Goal: Task Accomplishment & Management: Manage account settings

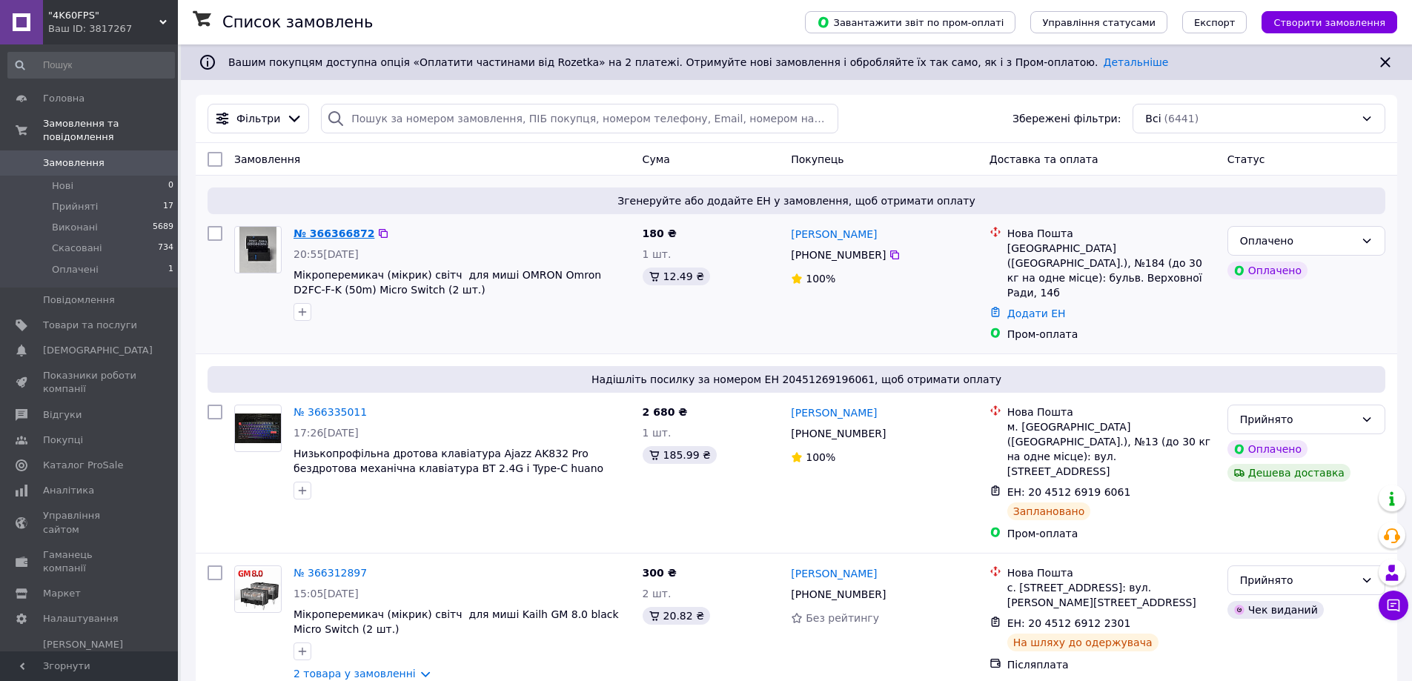
click at [341, 233] on link "№ 366366872" at bounding box center [333, 234] width 81 height 12
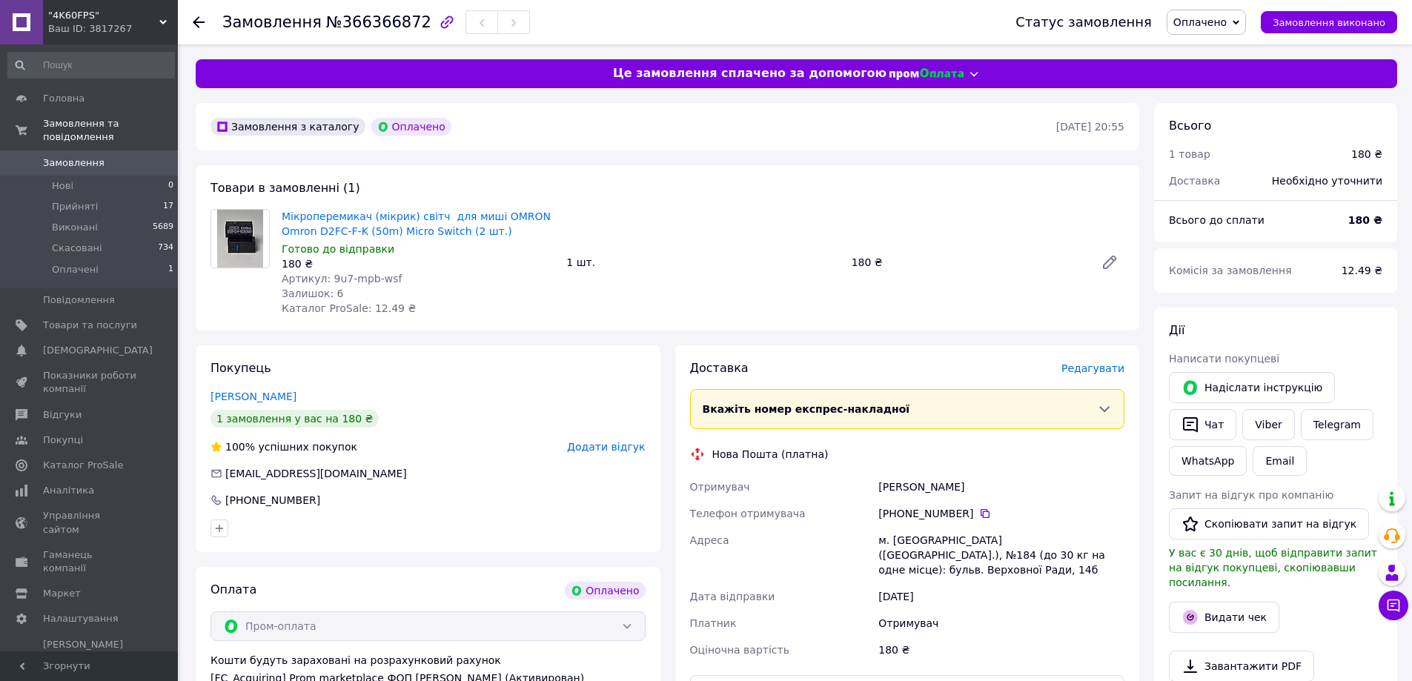
click at [345, 13] on span "№366366872" at bounding box center [378, 22] width 105 height 18
copy span "366366872"
click at [351, 254] on span "Готово до відправки" at bounding box center [338, 249] width 113 height 12
drag, startPoint x: 505, startPoint y: 230, endPoint x: 282, endPoint y: 214, distance: 222.9
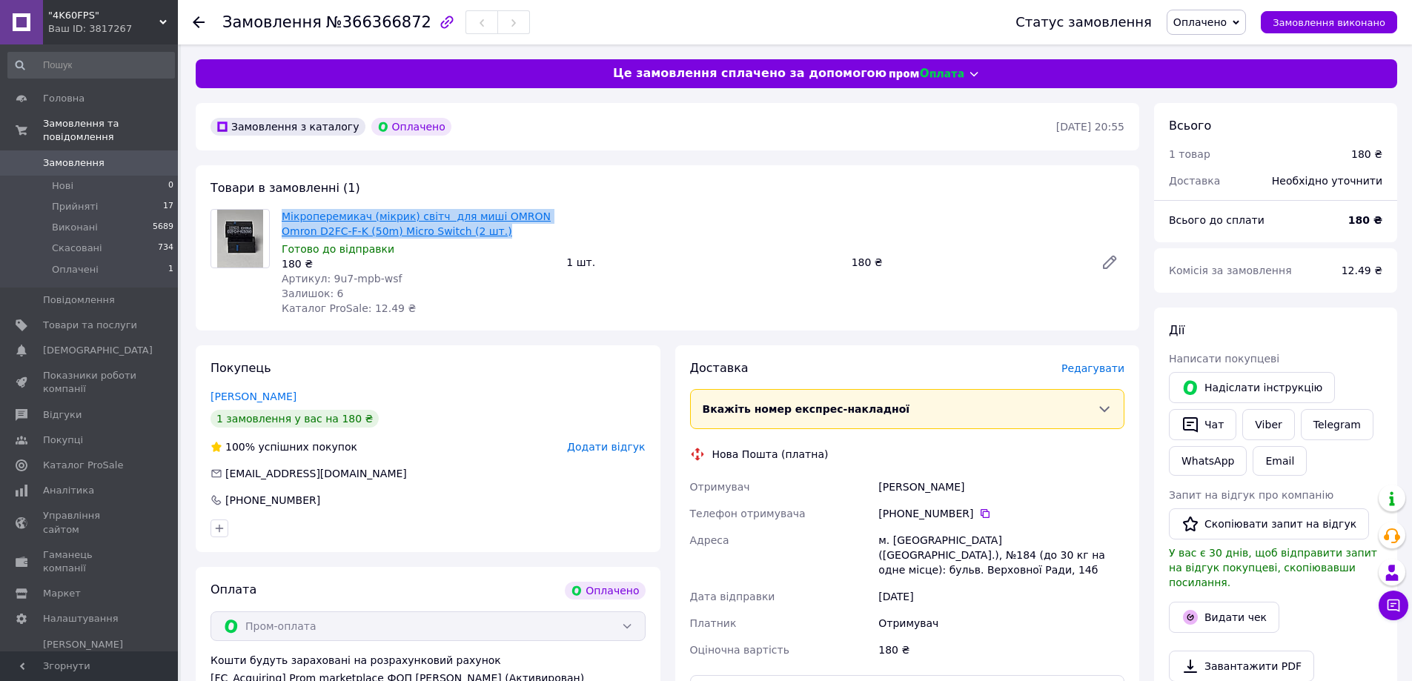
click at [282, 214] on span "Мікроперемикач (мікрик) світч для миші OMRON Omron D2FC-F-K (50m) Micro Switch …" at bounding box center [418, 224] width 273 height 30
copy link "Мікроперемикач (мікрик) світч для миші OMRON Omron D2FC-F-K (50m) Micro Switch …"
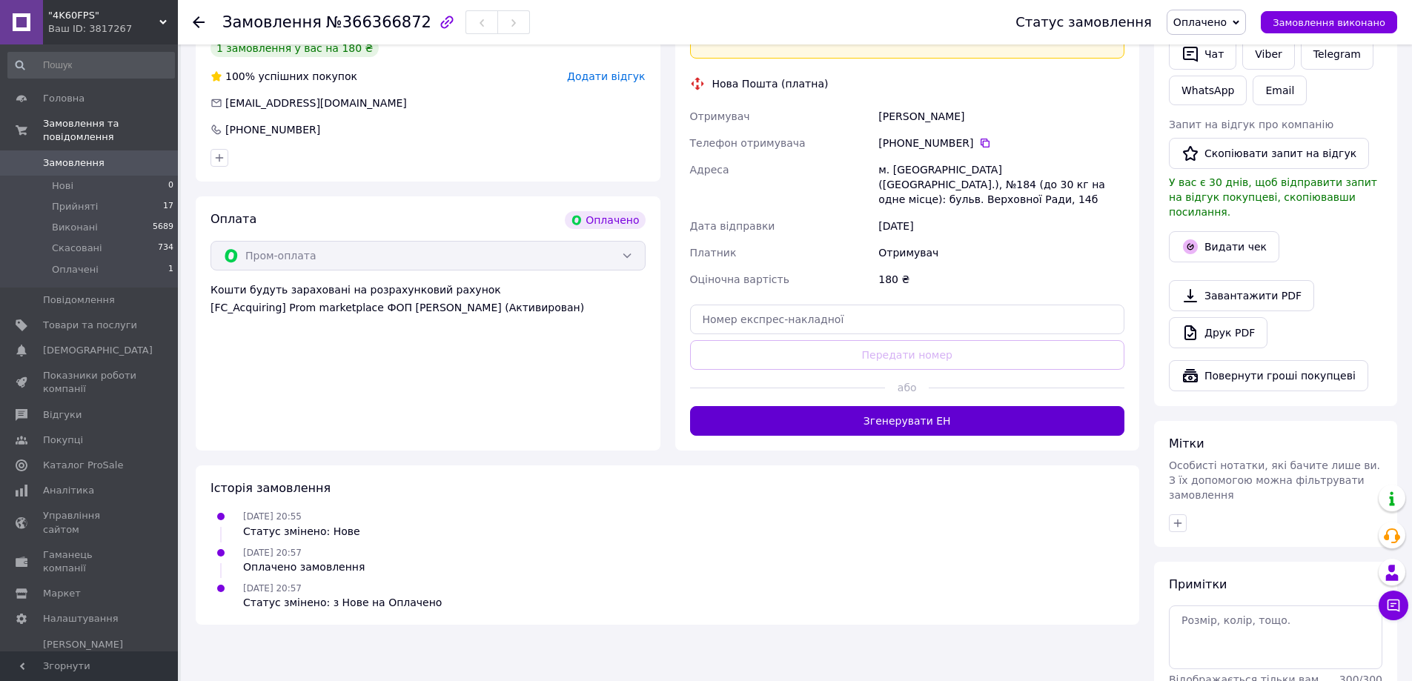
click at [950, 414] on button "Згенерувати ЕН" at bounding box center [907, 421] width 435 height 30
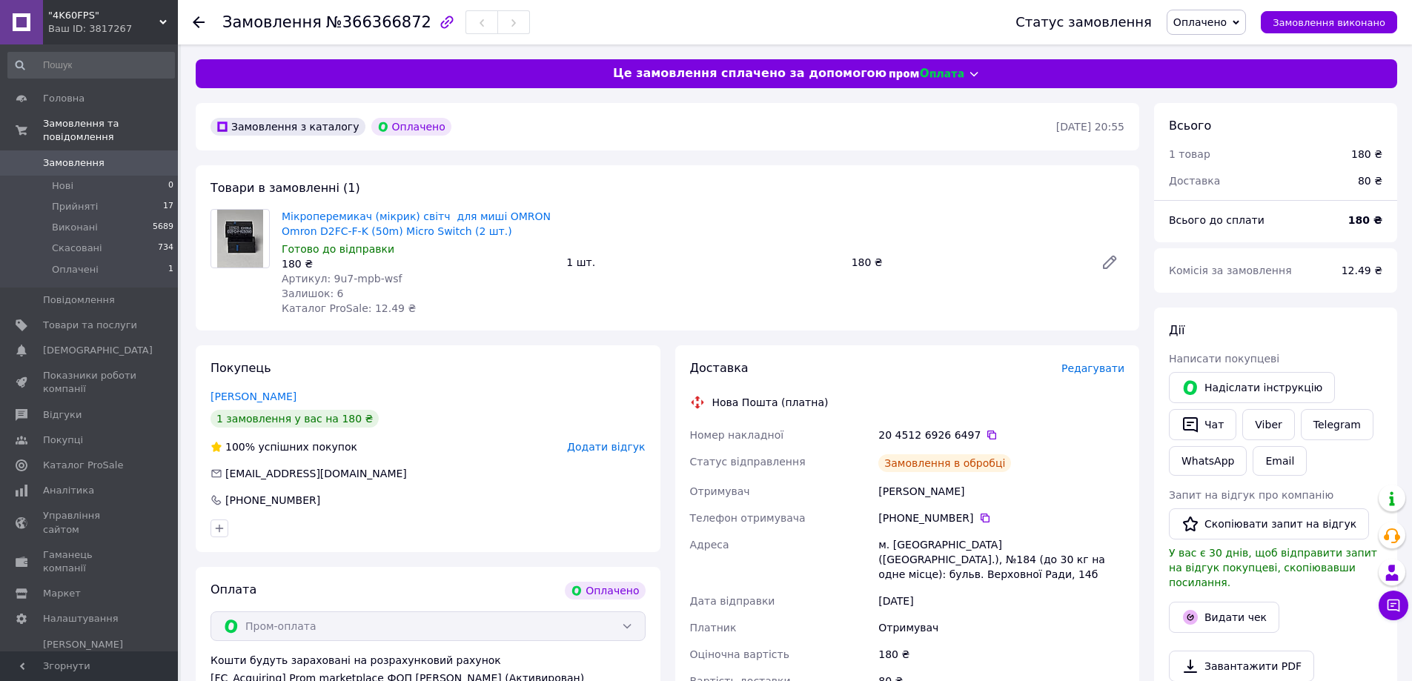
click at [290, 264] on div "180 ₴" at bounding box center [418, 263] width 273 height 15
copy div "180"
click at [840, 614] on div "Платник" at bounding box center [781, 627] width 189 height 27
click at [987, 437] on icon at bounding box center [991, 435] width 9 height 9
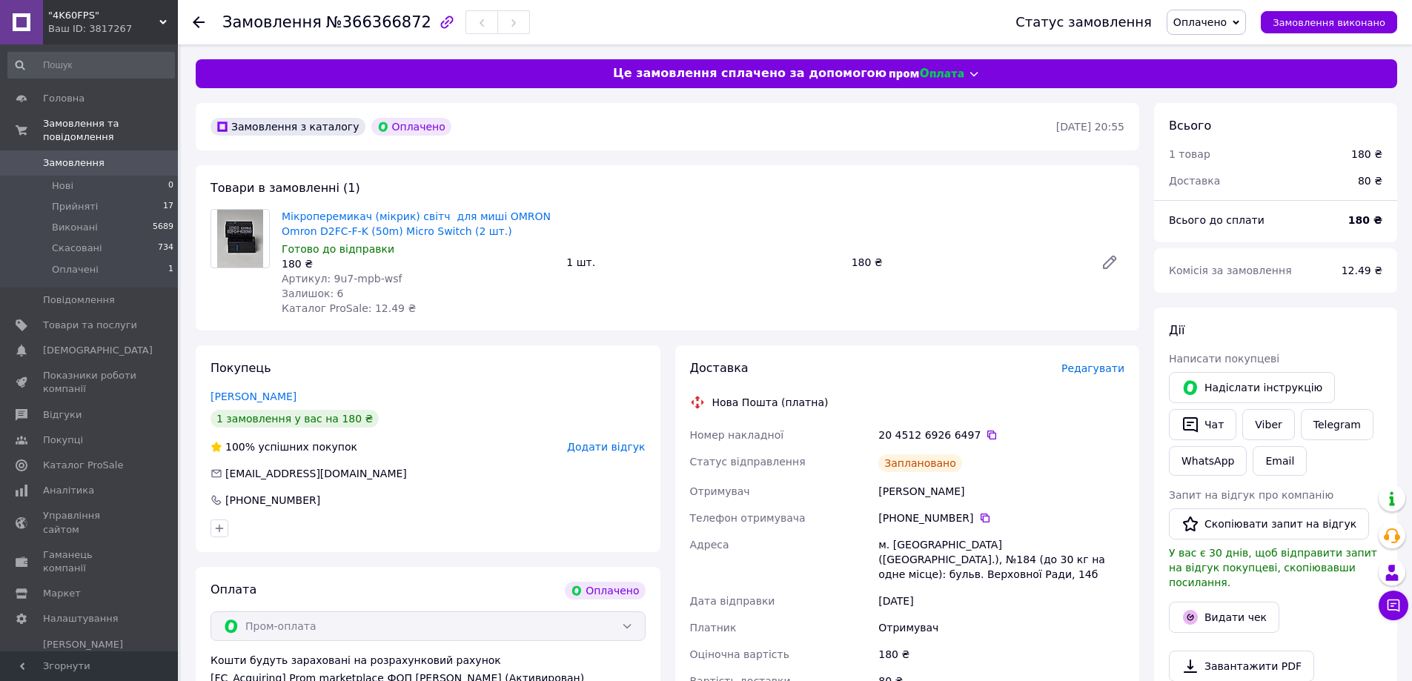
drag, startPoint x: 975, startPoint y: 437, endPoint x: 788, endPoint y: 280, distance: 243.6
click at [788, 280] on div "Мікроперемикач (мікрик) світч для миші OMRON Omron D2FC-F-K (50m) Micro Switch …" at bounding box center [703, 262] width 855 height 113
click at [986, 434] on icon at bounding box center [992, 435] width 12 height 12
click at [1260, 420] on link "Viber" at bounding box center [1268, 424] width 52 height 31
drag, startPoint x: 921, startPoint y: 633, endPoint x: 929, endPoint y: 589, distance: 44.5
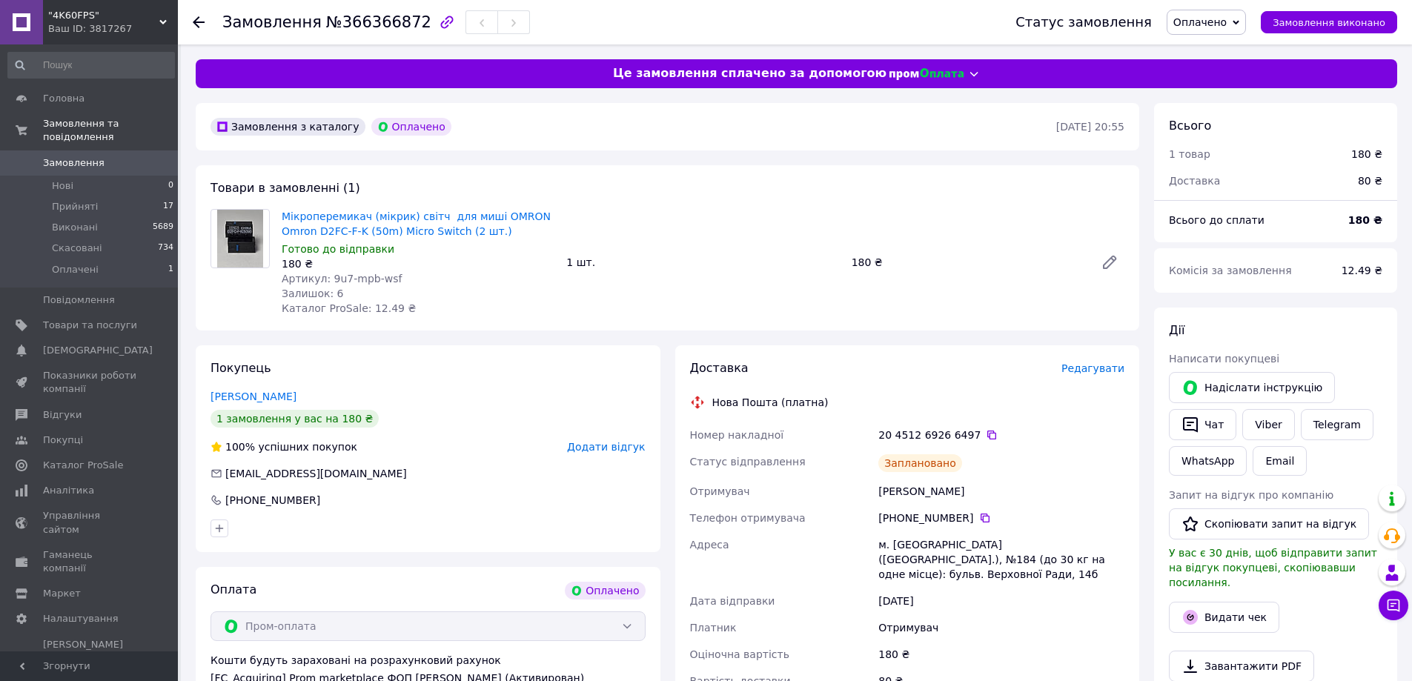
click at [921, 641] on div "180 ₴" at bounding box center [1001, 654] width 252 height 27
click at [979, 517] on icon at bounding box center [985, 518] width 12 height 12
click at [1208, 18] on span "Оплачено" at bounding box center [1199, 22] width 53 height 12
click at [1214, 51] on li "Прийнято" at bounding box center [1206, 52] width 78 height 22
drag, startPoint x: 394, startPoint y: 271, endPoint x: 328, endPoint y: 274, distance: 66.8
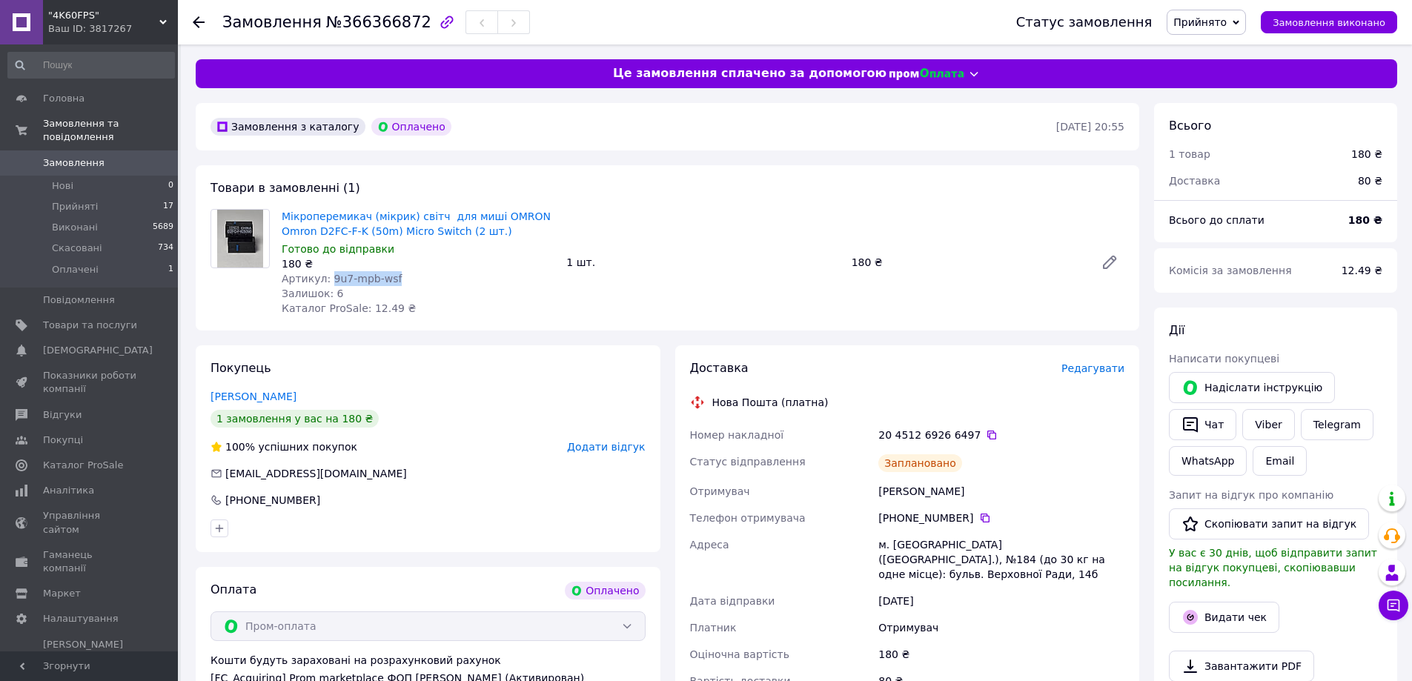
click at [328, 274] on div "Артикул: 9u7-mpb-wsf" at bounding box center [418, 278] width 273 height 15
copy span "9u7-mpb-wsf"
click at [986, 432] on icon at bounding box center [992, 435] width 12 height 12
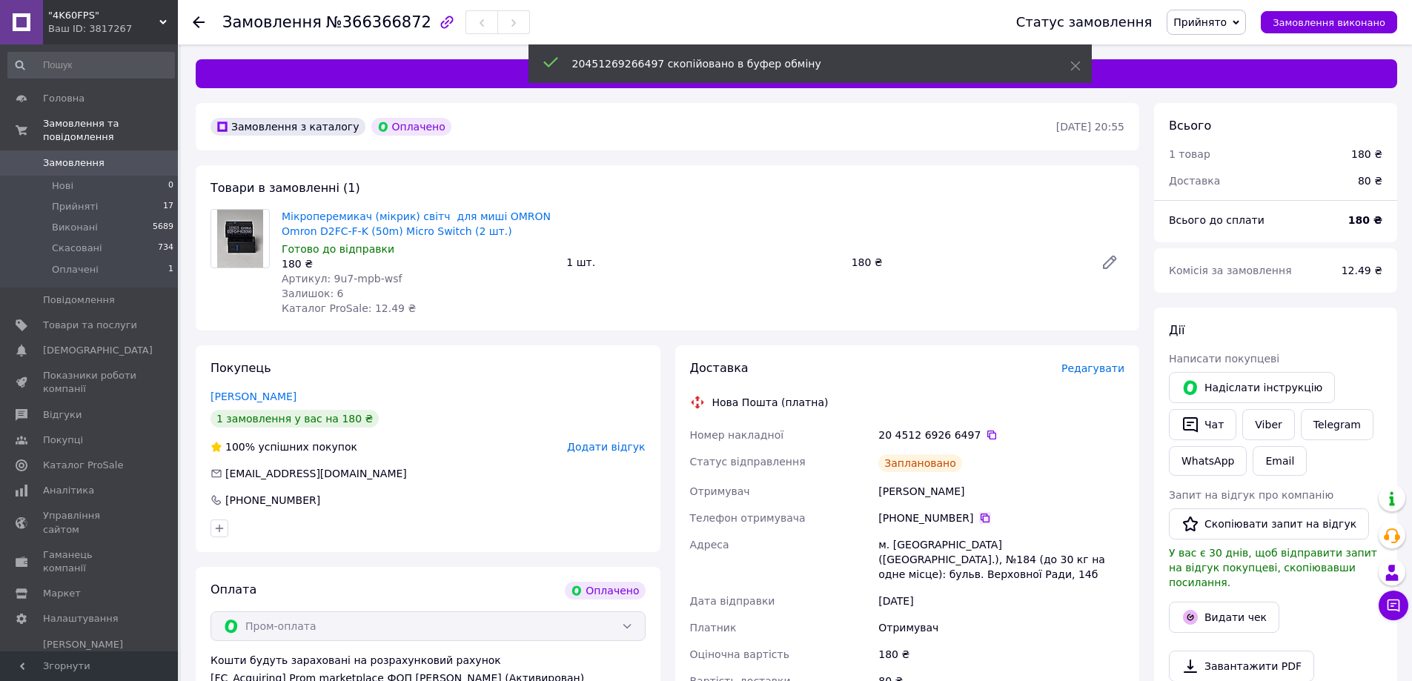
click at [979, 520] on icon at bounding box center [985, 518] width 12 height 12
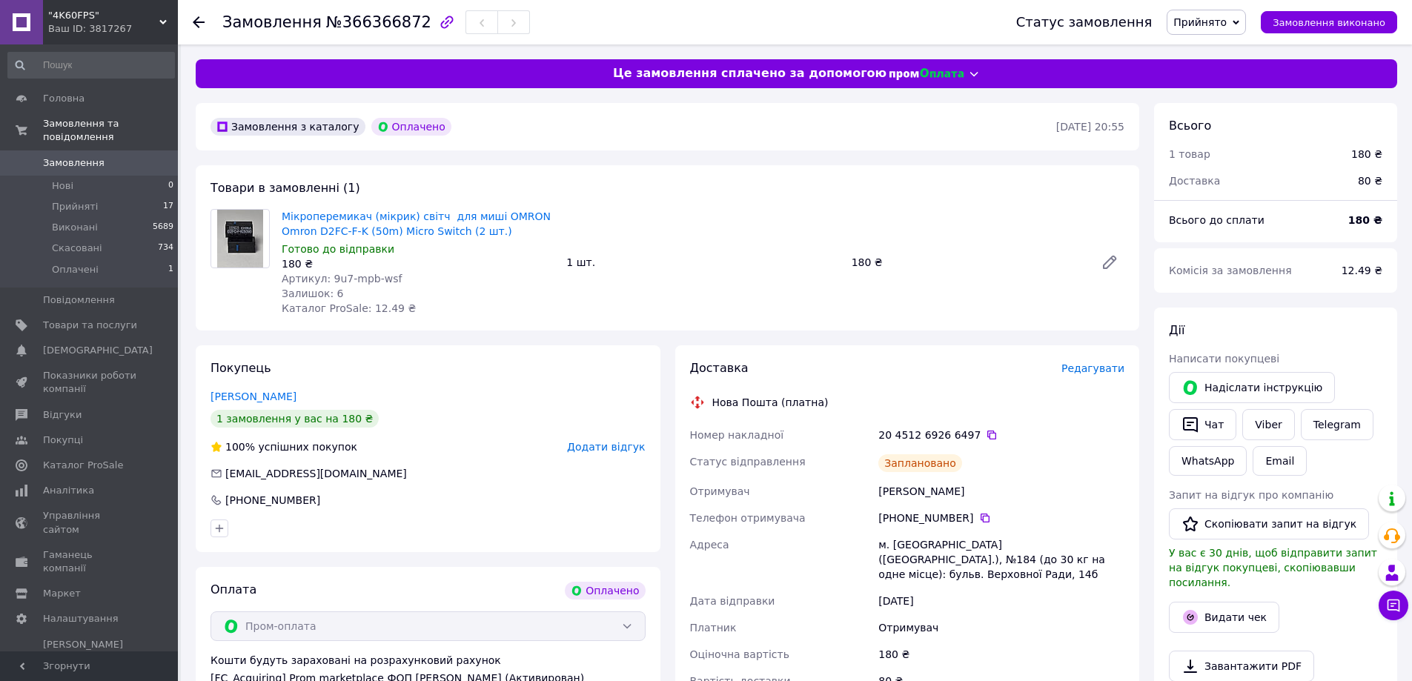
click at [898, 500] on div "Сироткин Константин" at bounding box center [1001, 491] width 252 height 27
copy div "Сироткин"
click at [959, 497] on div "Сироткин Константин" at bounding box center [1001, 491] width 252 height 27
copy div "Константин"
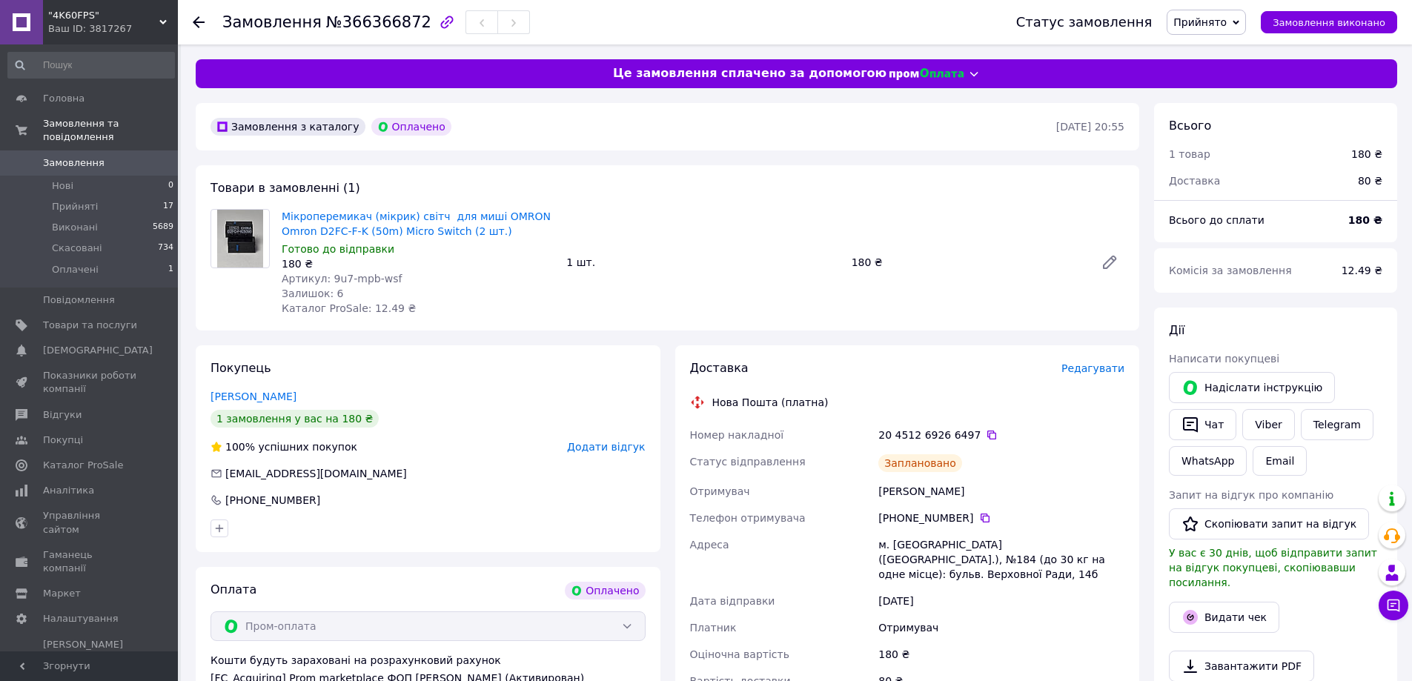
click at [959, 497] on div "Сироткин Константин" at bounding box center [1001, 491] width 252 height 27
click at [900, 550] on div "м. [GEOGRAPHIC_DATA] ([GEOGRAPHIC_DATA].), №184 (до 30 кг на одне місце): бульв…" at bounding box center [1001, 559] width 252 height 56
copy div "Київ"
drag, startPoint x: 1048, startPoint y: 561, endPoint x: 1002, endPoint y: 547, distance: 48.1
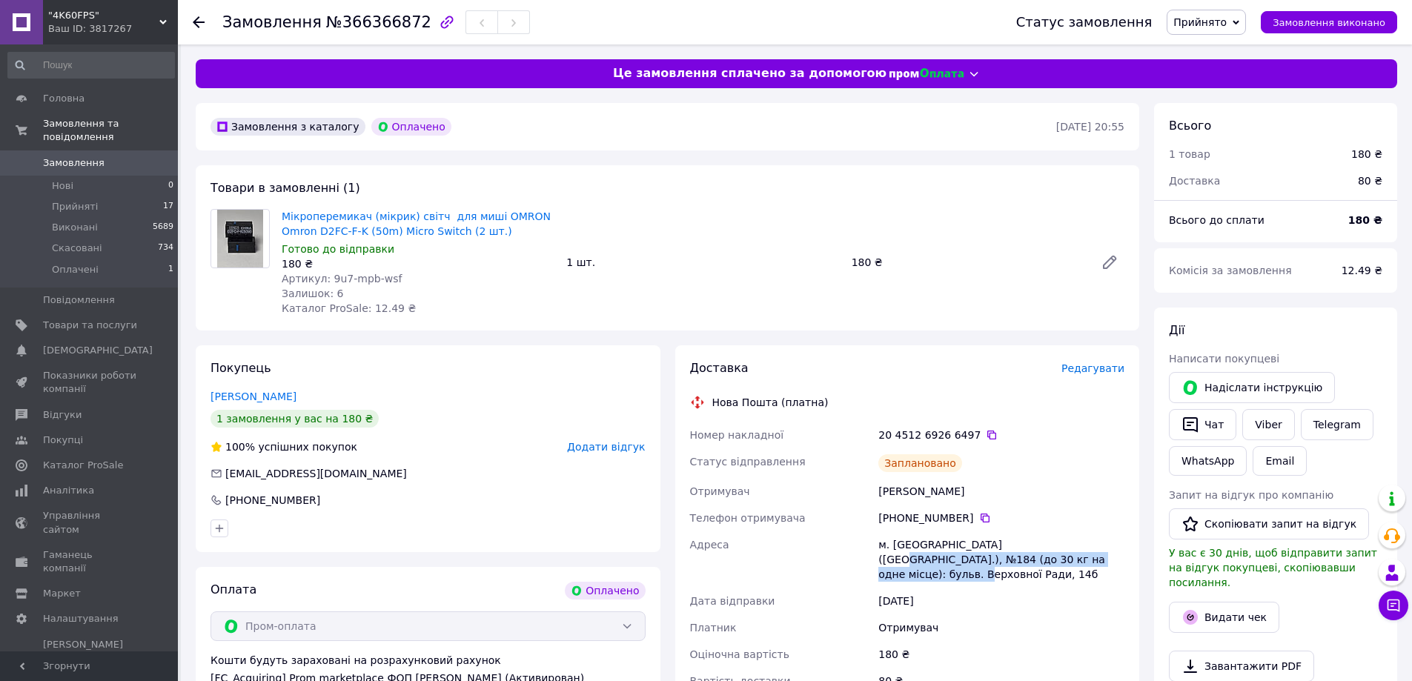
click at [1002, 547] on div "м. [GEOGRAPHIC_DATA] ([GEOGRAPHIC_DATA].), №184 (до 30 кг на одне місце): бульв…" at bounding box center [1001, 559] width 252 height 56
copy div "184 (до 30 кг на одне місце): бульв. Верховної Ради, 14б"
click at [365, 24] on span "№366366872" at bounding box center [378, 22] width 105 height 18
copy span "366366872"
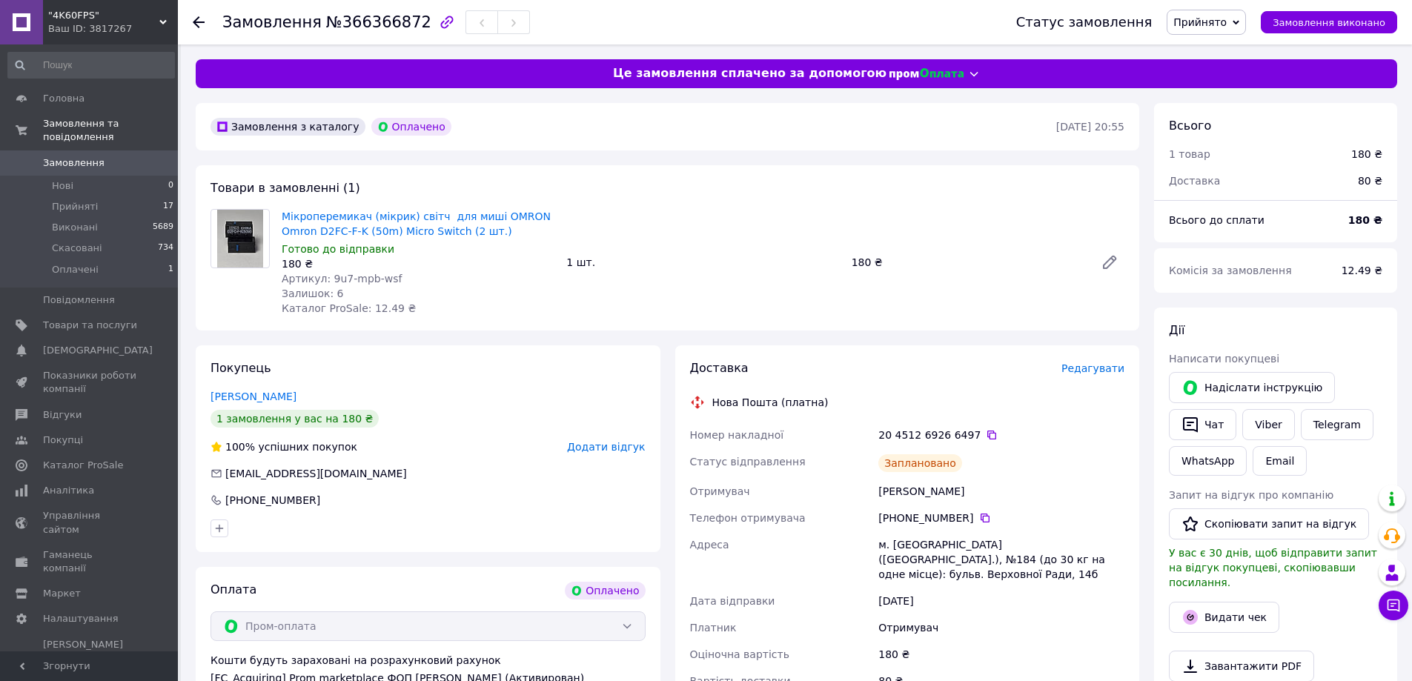
click at [1054, 467] on div "Заплановано" at bounding box center [1001, 463] width 252 height 30
click at [986, 431] on icon at bounding box center [992, 435] width 12 height 12
click at [826, 648] on div "Оціночна вартість" at bounding box center [781, 654] width 189 height 27
click at [979, 514] on icon at bounding box center [985, 518] width 12 height 12
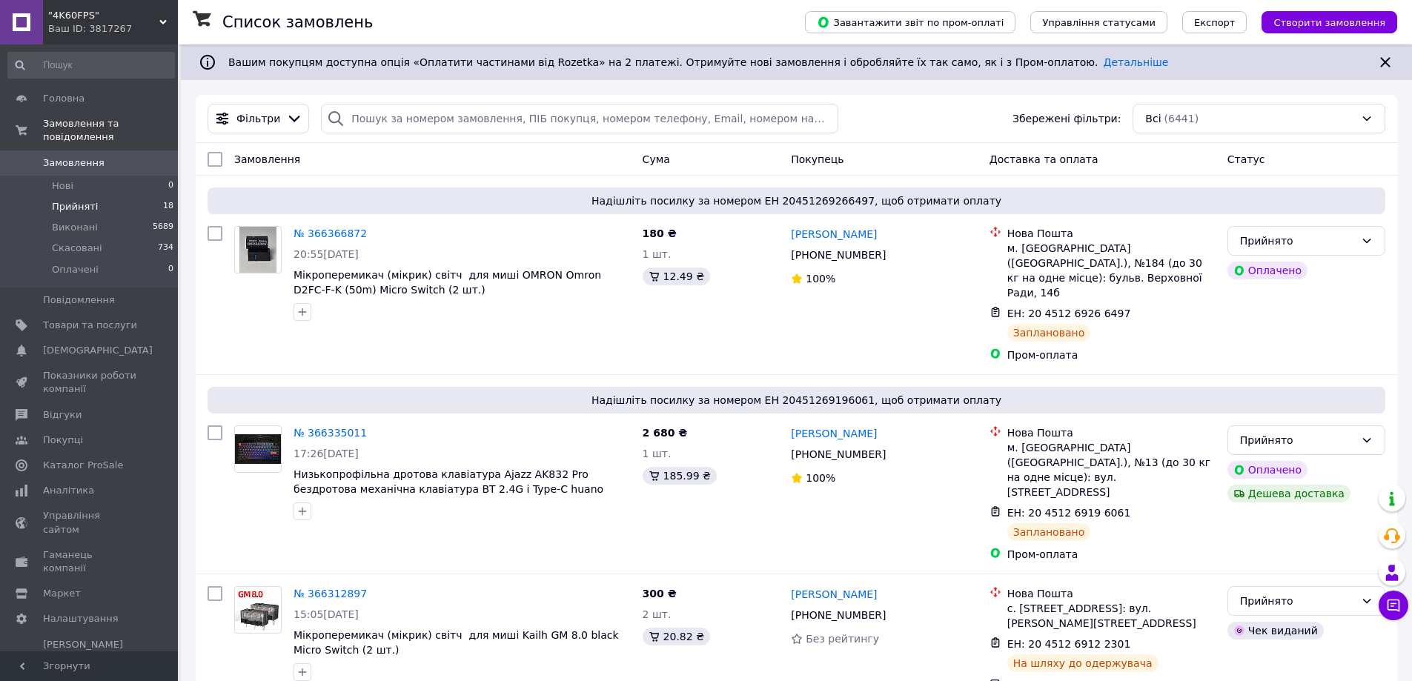
click at [121, 197] on li "Прийняті 18" at bounding box center [91, 206] width 182 height 21
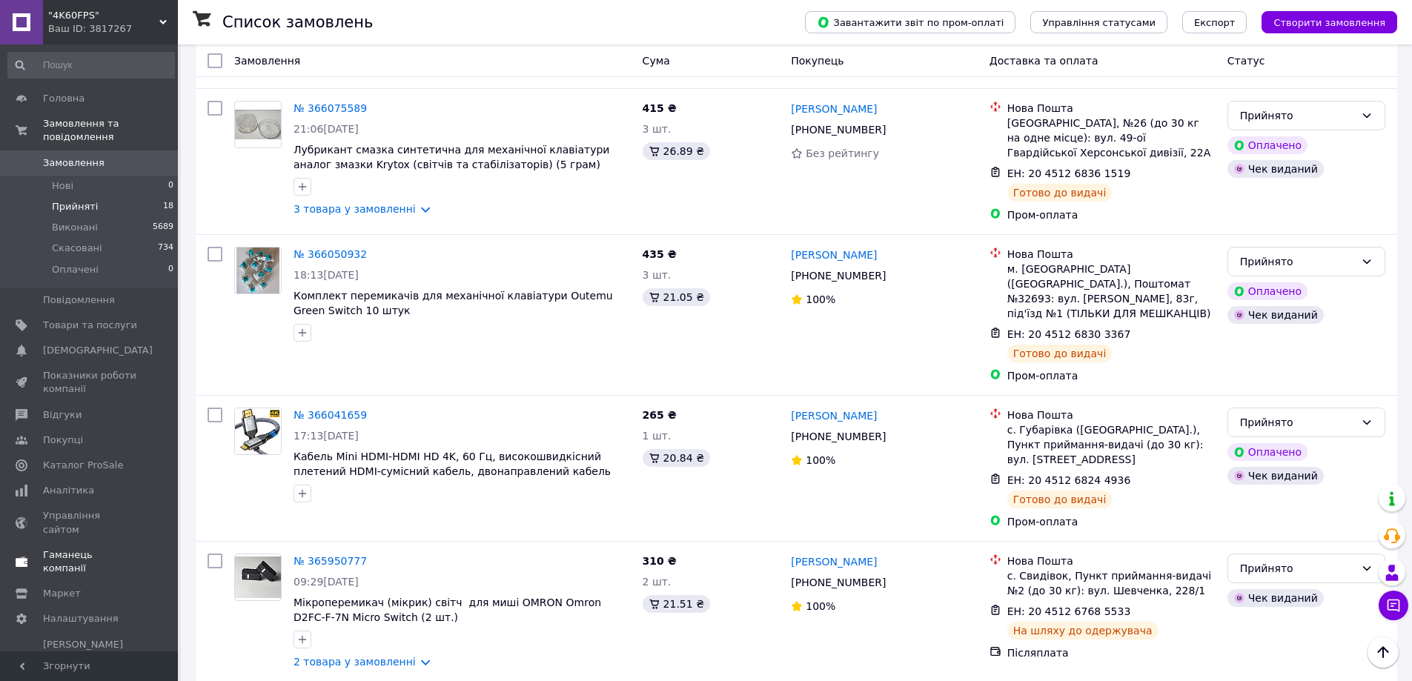
scroll to position [2077, 0]
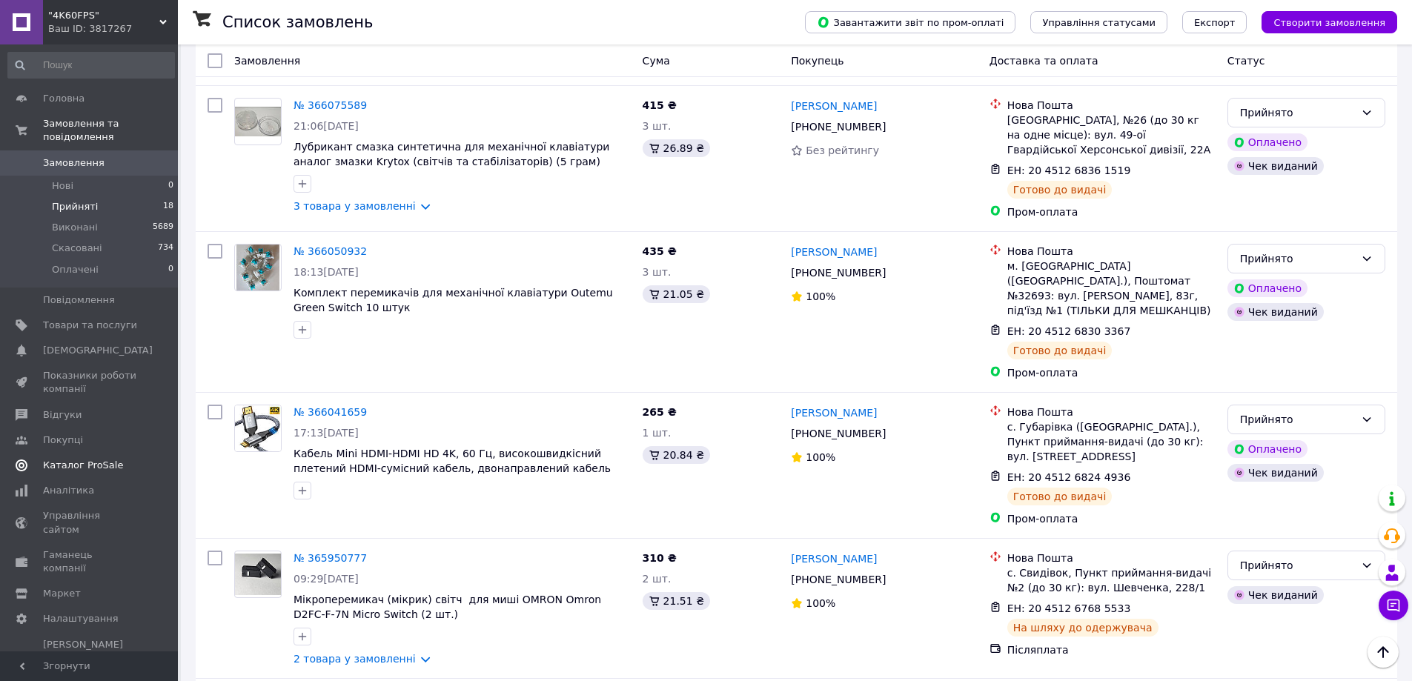
click at [64, 459] on span "Каталог ProSale" at bounding box center [83, 465] width 80 height 13
